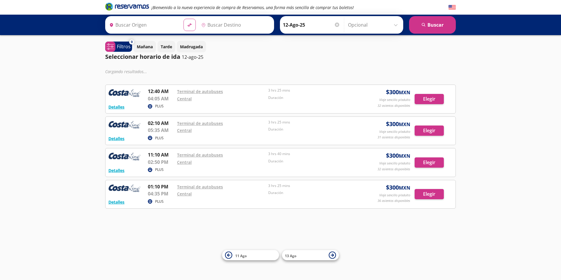
type input "Teloloapan, [GEOGRAPHIC_DATA]"
type input "Chilpancingo, [GEOGRAPHIC_DATA]"
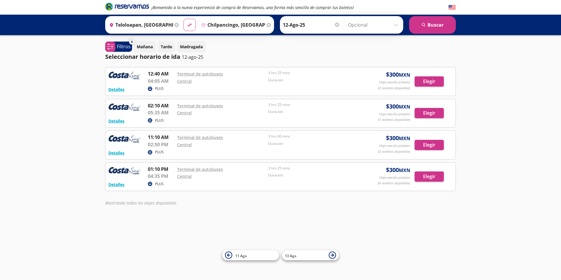
click at [454, 7] on img at bounding box center [452, 7] width 7 height 7
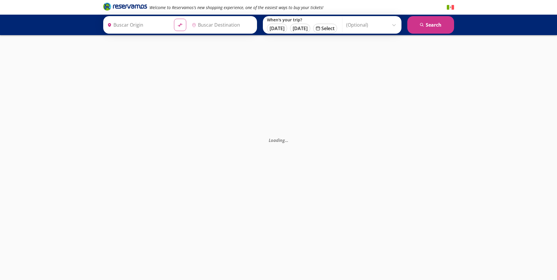
type input "Chilpancingo, [GEOGRAPHIC_DATA]"
type input "Teloloapan, [GEOGRAPHIC_DATA]"
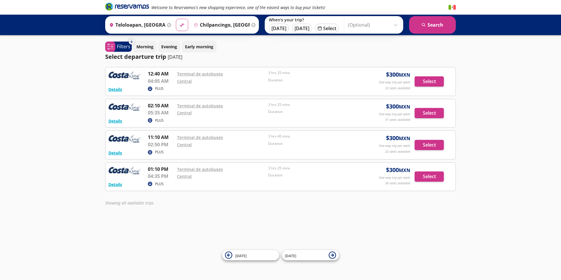
click at [452, 9] on img at bounding box center [452, 7] width 7 height 7
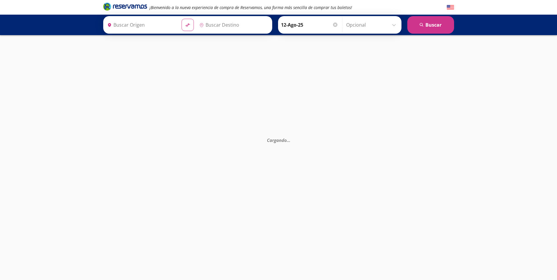
type input "Chilpancingo, [GEOGRAPHIC_DATA]"
type input "Teloloapan, [GEOGRAPHIC_DATA]"
